Goal: Find specific page/section

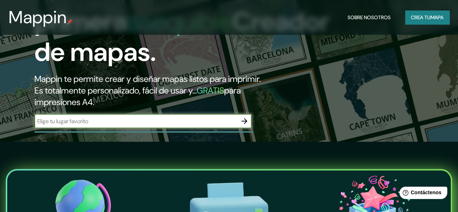
scroll to position [72, 0]
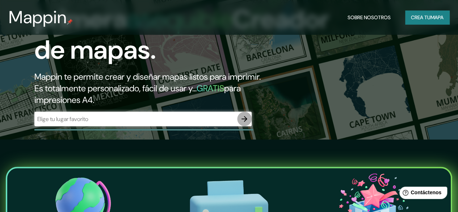
click at [242, 123] on icon "button" at bounding box center [244, 118] width 9 height 9
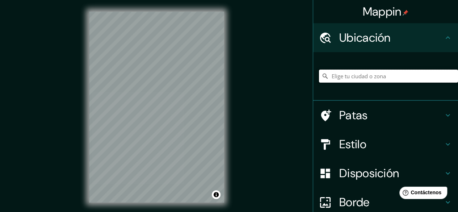
click at [365, 76] on input "Elige tu ciudad o zona" at bounding box center [388, 76] width 139 height 13
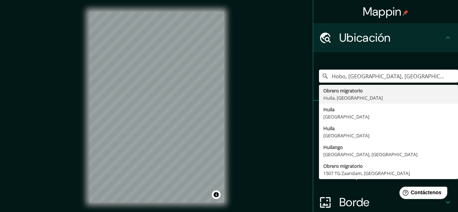
type input "Hobo, [GEOGRAPHIC_DATA], [GEOGRAPHIC_DATA]"
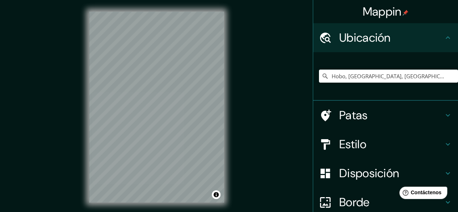
scroll to position [13, 0]
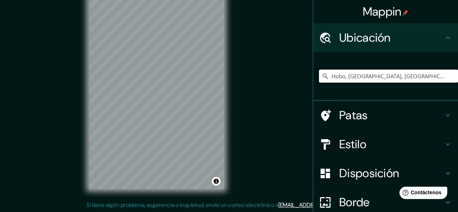
click at [60, 138] on div "Mappin Ubicación Hobo, [GEOGRAPHIC_DATA], [GEOGRAPHIC_DATA] Obrero migratorio […" at bounding box center [229, 100] width 458 height 226
click at [64, 95] on div "Mappin Ubicación Hobo, [GEOGRAPHIC_DATA], [GEOGRAPHIC_DATA] Obrero migratorio […" at bounding box center [229, 100] width 458 height 226
click at [80, 131] on div "© Mapbox © OpenStreetMap Improve this map" at bounding box center [157, 94] width 158 height 214
click at [249, 75] on div "Mappin Ubicación Hobo, [GEOGRAPHIC_DATA], [GEOGRAPHIC_DATA] Obrero migratorio […" at bounding box center [229, 100] width 458 height 226
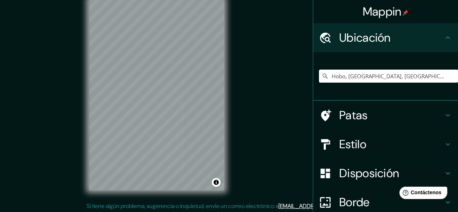
scroll to position [11, 0]
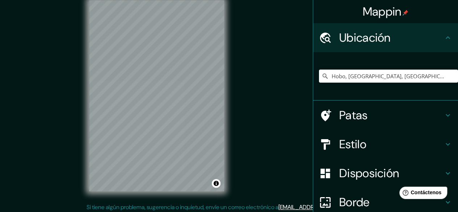
click at [75, 89] on div "Mappin Ubicación Hobo, [GEOGRAPHIC_DATA], [GEOGRAPHIC_DATA] Obrero migratorio […" at bounding box center [229, 102] width 458 height 226
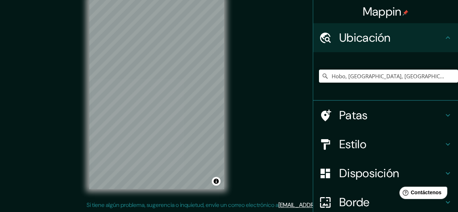
click at [242, 132] on div "Mappin Ubicación Hobo, [GEOGRAPHIC_DATA], [GEOGRAPHIC_DATA] Obrero migratorio […" at bounding box center [229, 100] width 458 height 226
